Goal: Task Accomplishment & Management: Use online tool/utility

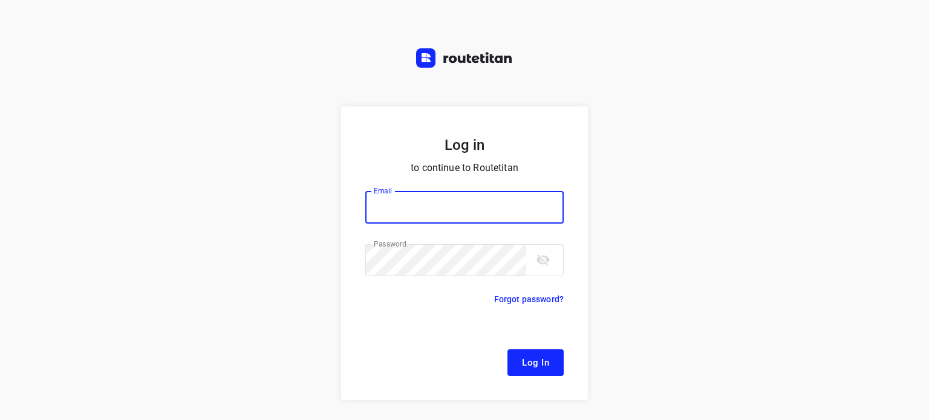
type input "[EMAIL_ADDRESS][DOMAIN_NAME]"
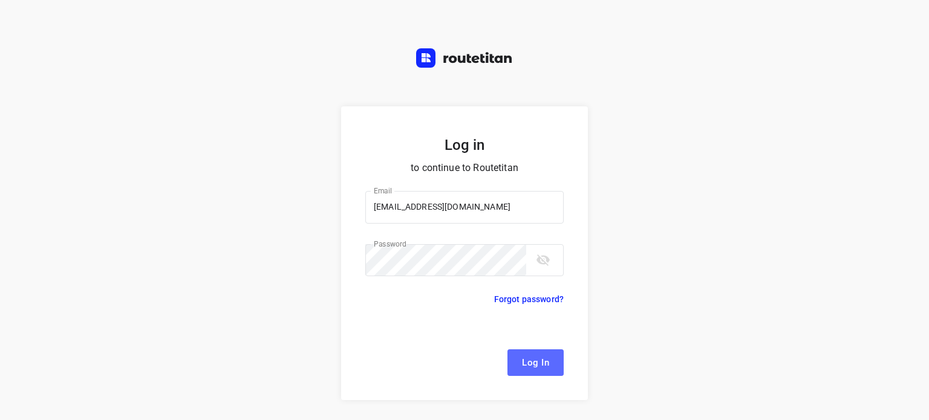
click at [534, 357] on span "Log In" at bounding box center [535, 363] width 27 height 16
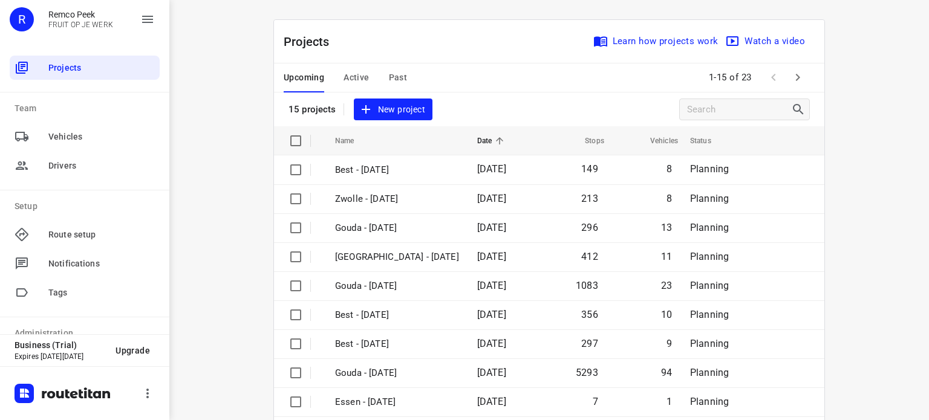
click at [793, 80] on icon "button" at bounding box center [797, 77] width 15 height 15
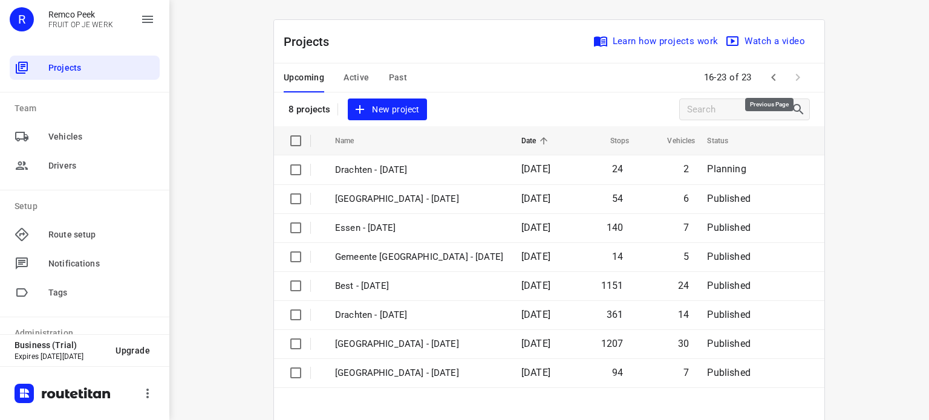
click at [770, 76] on icon "button" at bounding box center [773, 77] width 15 height 15
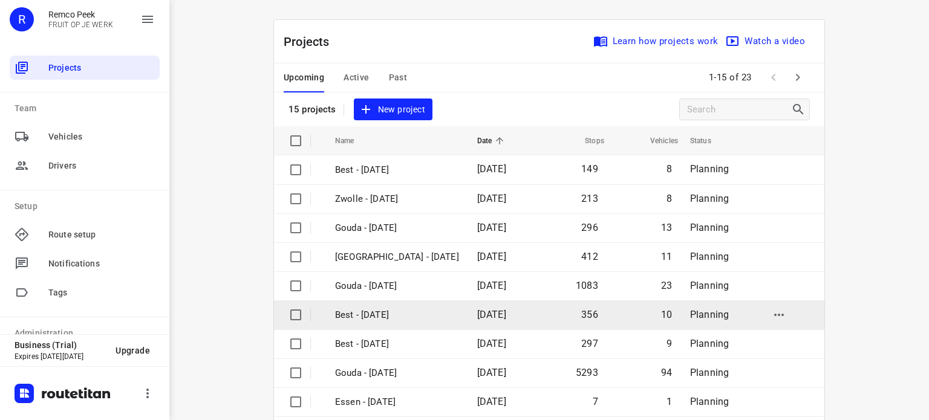
scroll to position [191, 0]
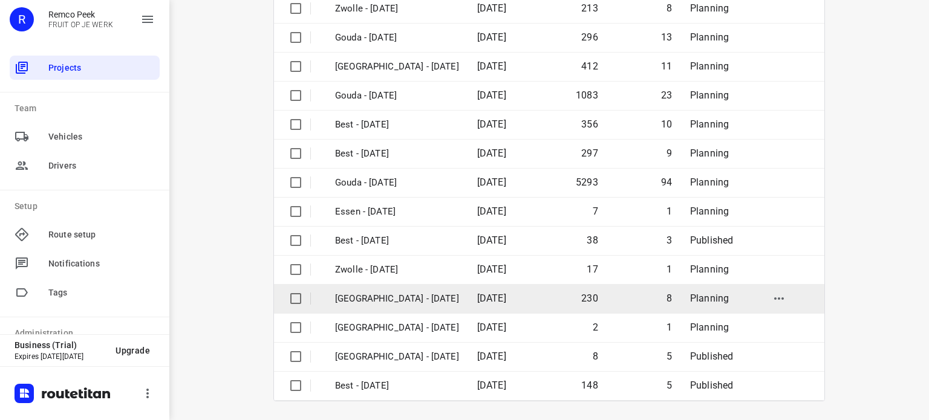
click at [393, 299] on p "[GEOGRAPHIC_DATA] - [DATE]" at bounding box center [397, 299] width 124 height 14
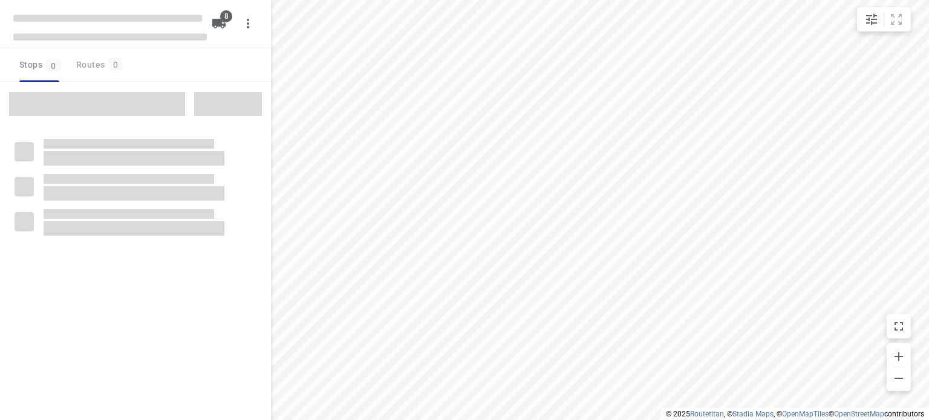
checkbox input "true"
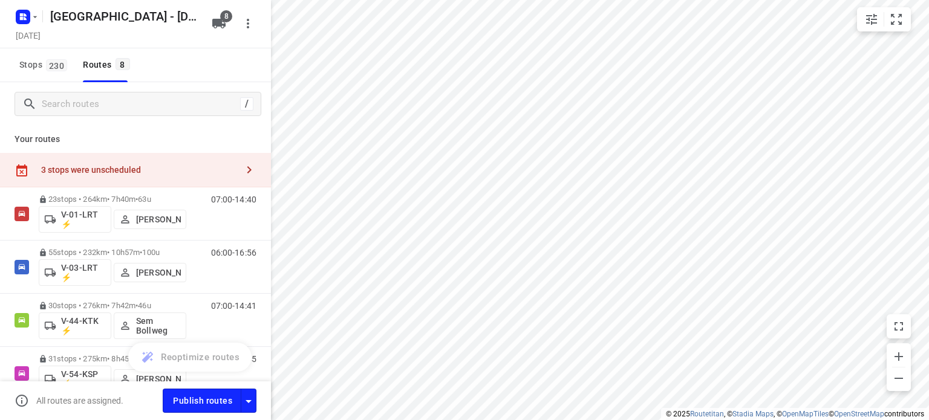
click at [127, 171] on div "3 stops were unscheduled" at bounding box center [139, 170] width 196 height 10
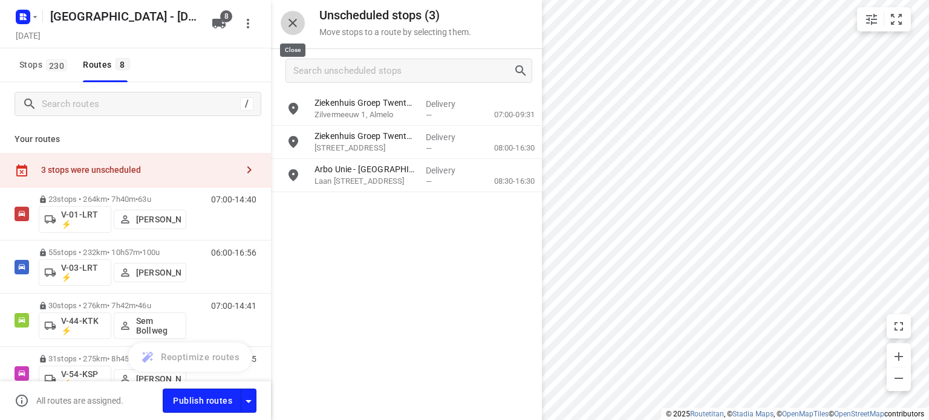
click at [290, 24] on icon "button" at bounding box center [292, 23] width 15 height 15
